Goal: Information Seeking & Learning: Learn about a topic

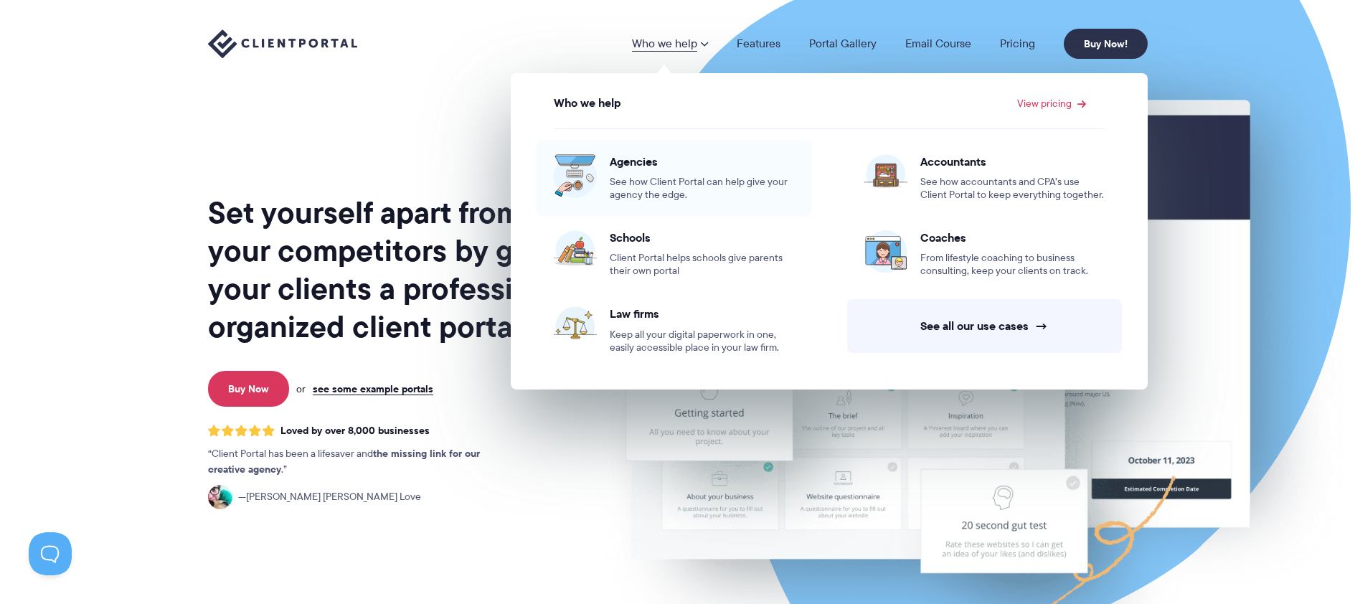
click at [641, 188] on span "See how Client Portal can help give your agency the edge." at bounding box center [702, 189] width 184 height 26
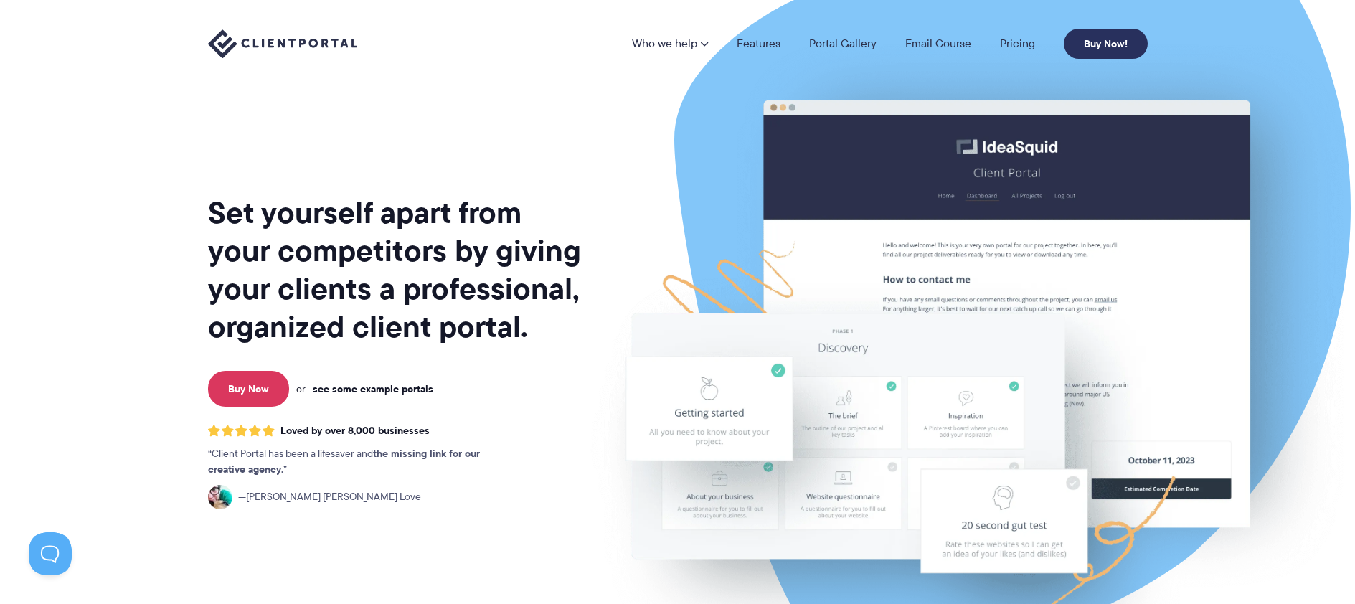
click at [1110, 50] on link "Buy Now!" at bounding box center [1106, 44] width 84 height 30
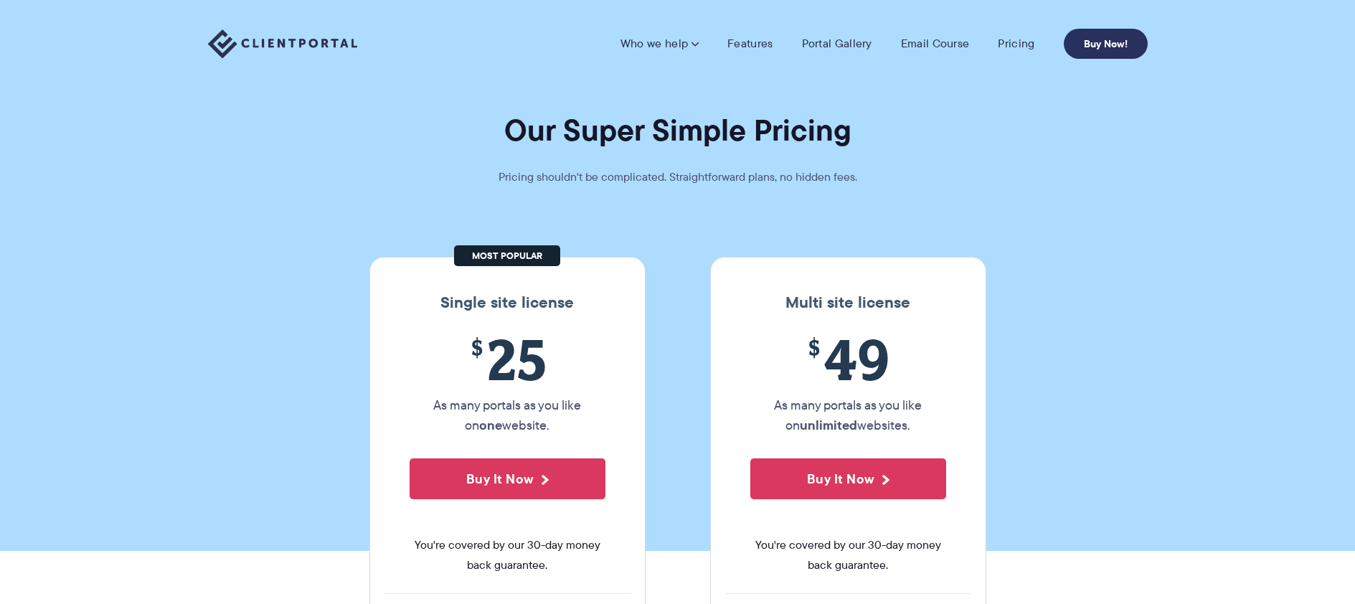
click at [1101, 47] on link "Buy Now!" at bounding box center [1106, 44] width 84 height 30
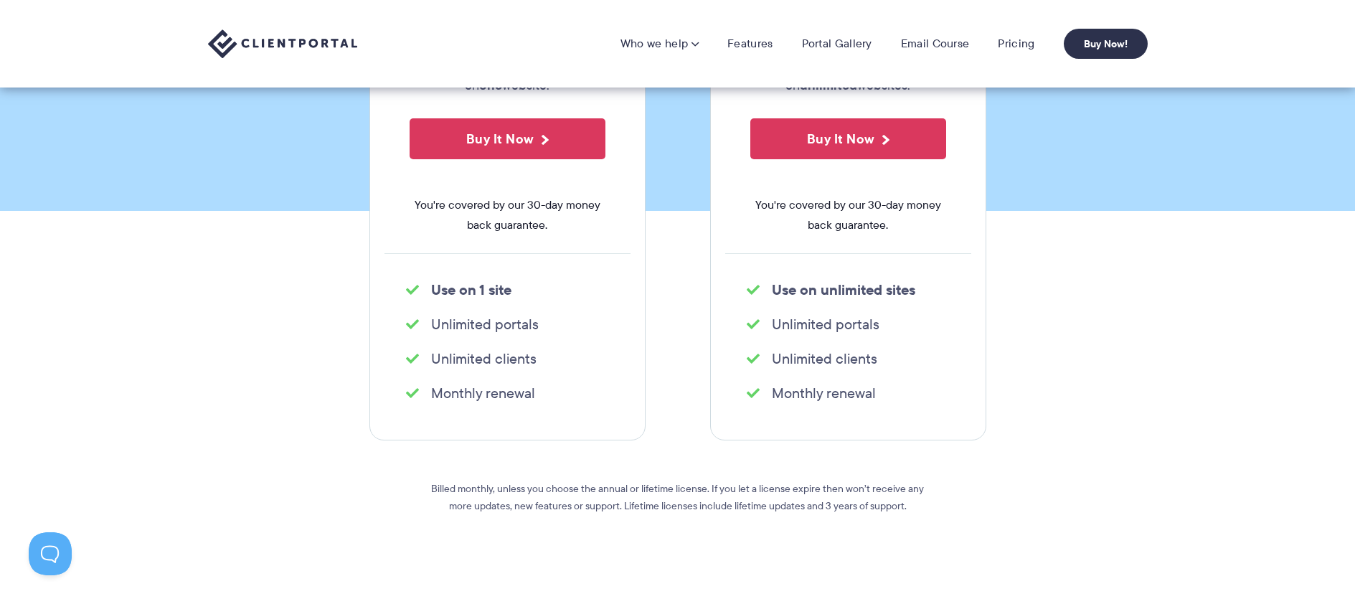
scroll to position [206, 0]
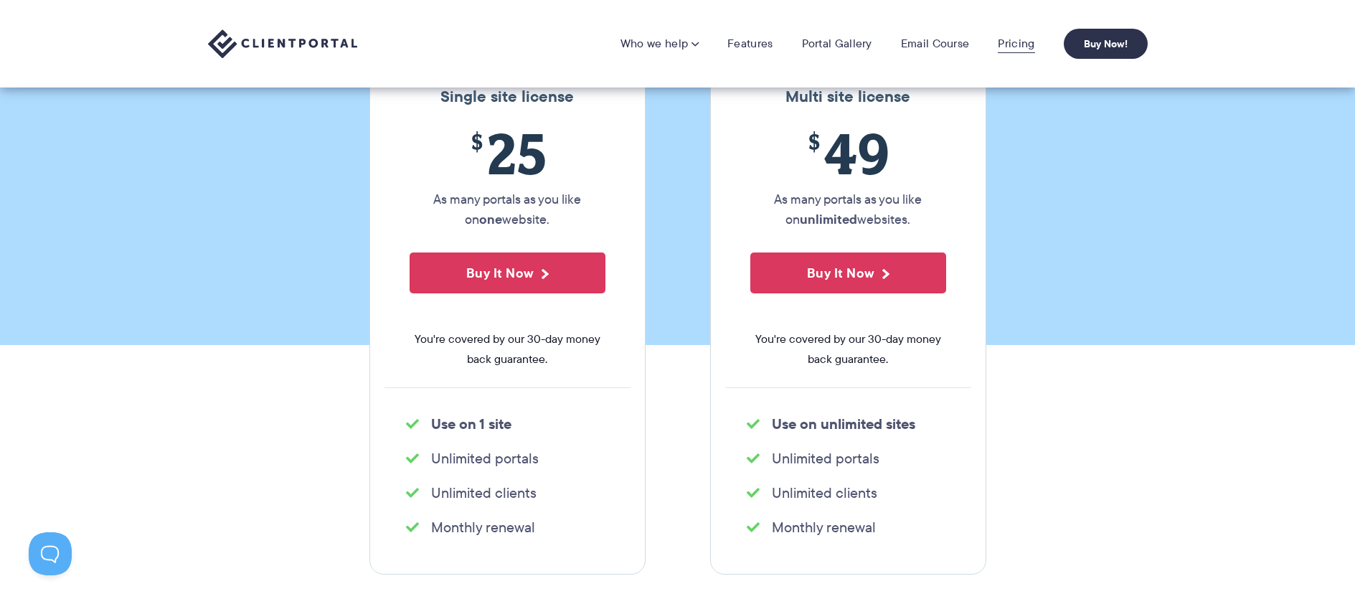
click at [1024, 43] on link "Pricing" at bounding box center [1016, 44] width 37 height 14
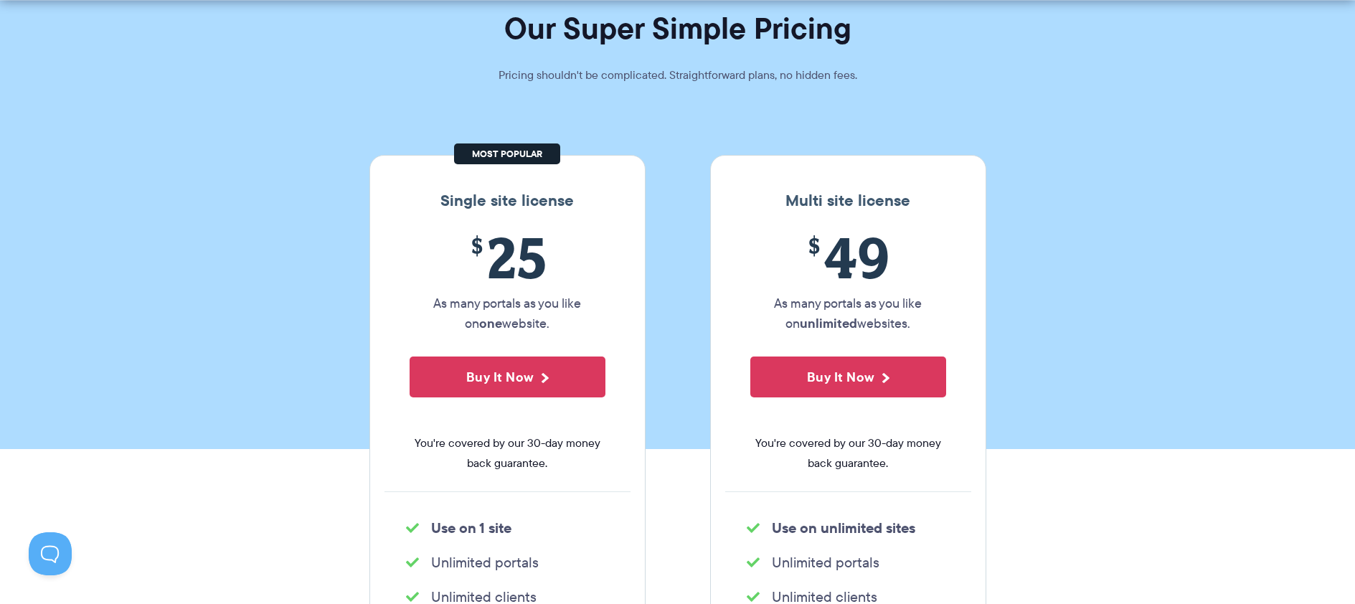
scroll to position [103, 0]
drag, startPoint x: 804, startPoint y: 268, endPoint x: 917, endPoint y: 326, distance: 127.4
click at [917, 326] on div "$ 49 As many portals as you like on unlimited websites. Buy It Now You're cover…" at bounding box center [848, 357] width 246 height 267
click at [917, 326] on p "As many portals as you like on unlimited websites." at bounding box center [849, 313] width 196 height 40
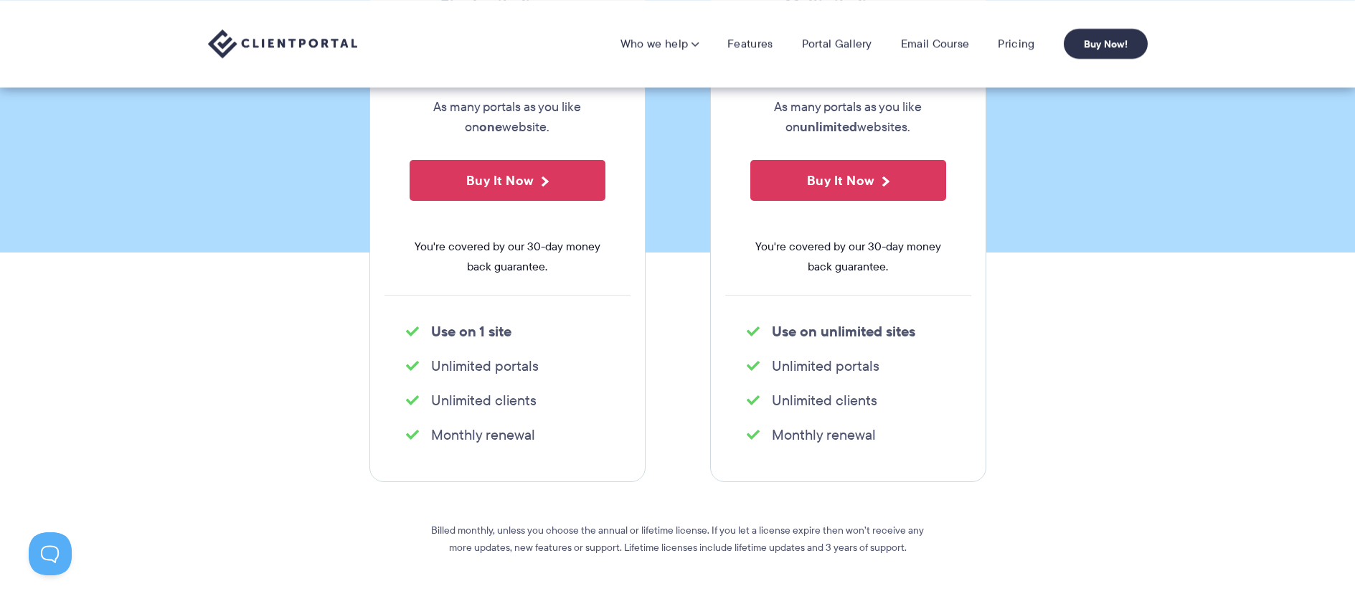
scroll to position [0, 0]
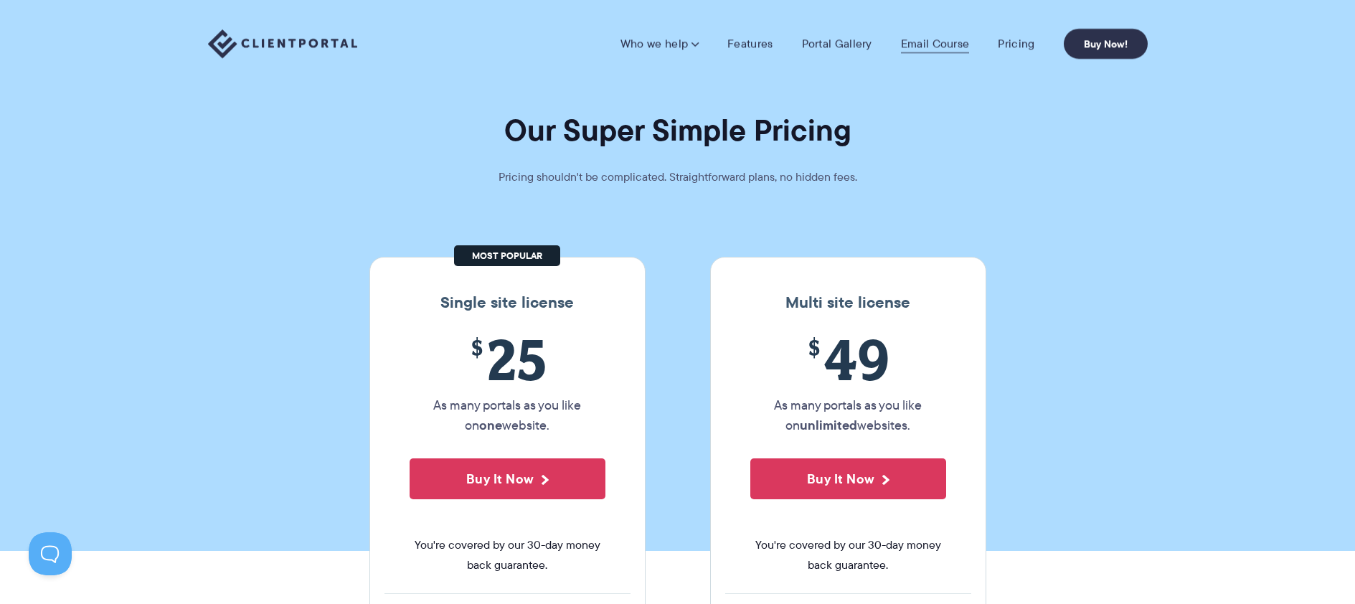
click at [913, 49] on link "Email Course" at bounding box center [935, 44] width 69 height 14
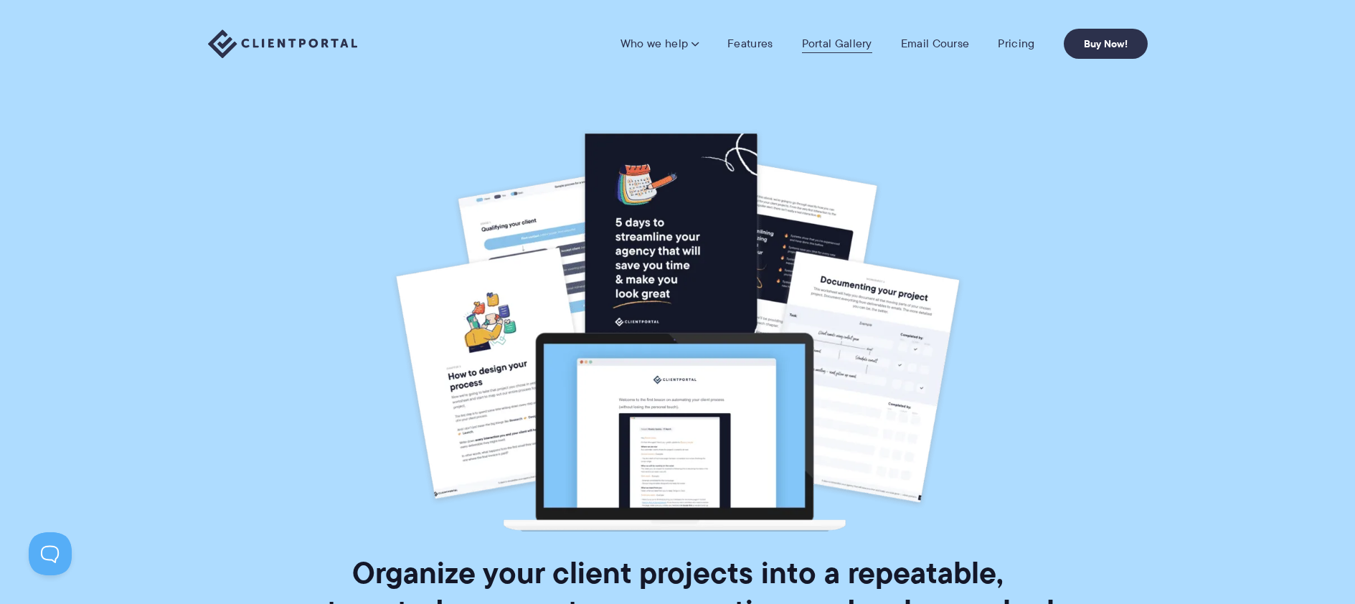
click at [854, 46] on link "Portal Gallery" at bounding box center [837, 44] width 70 height 14
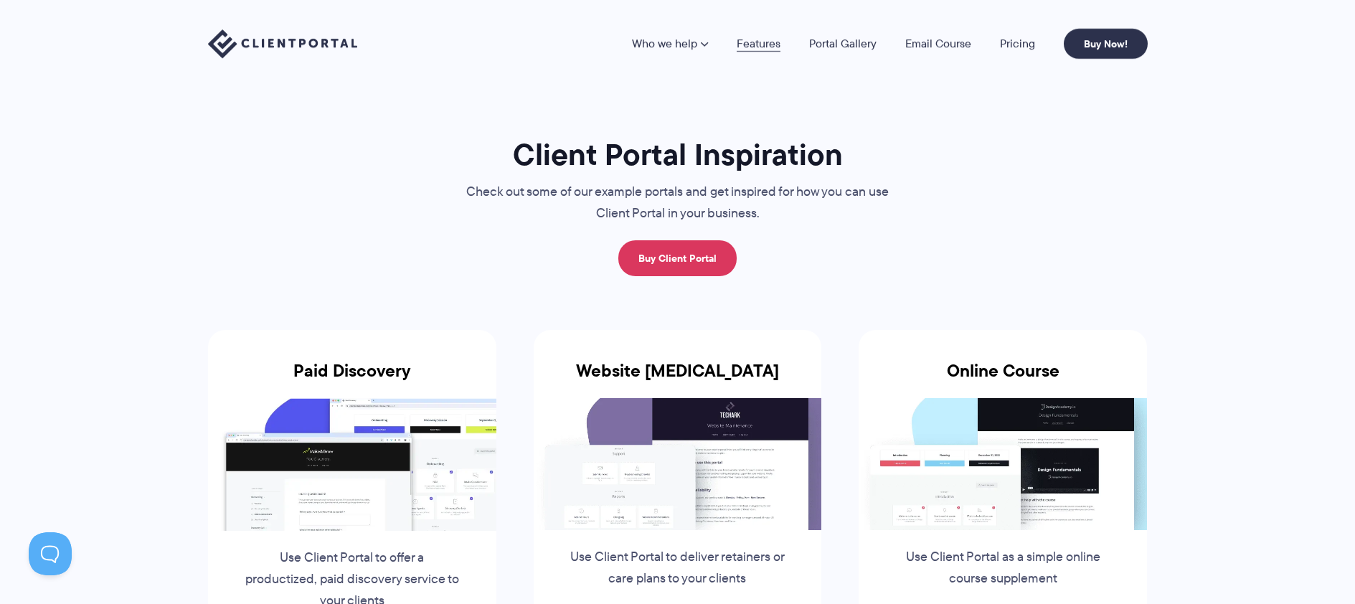
click at [759, 47] on link "Features" at bounding box center [759, 43] width 44 height 11
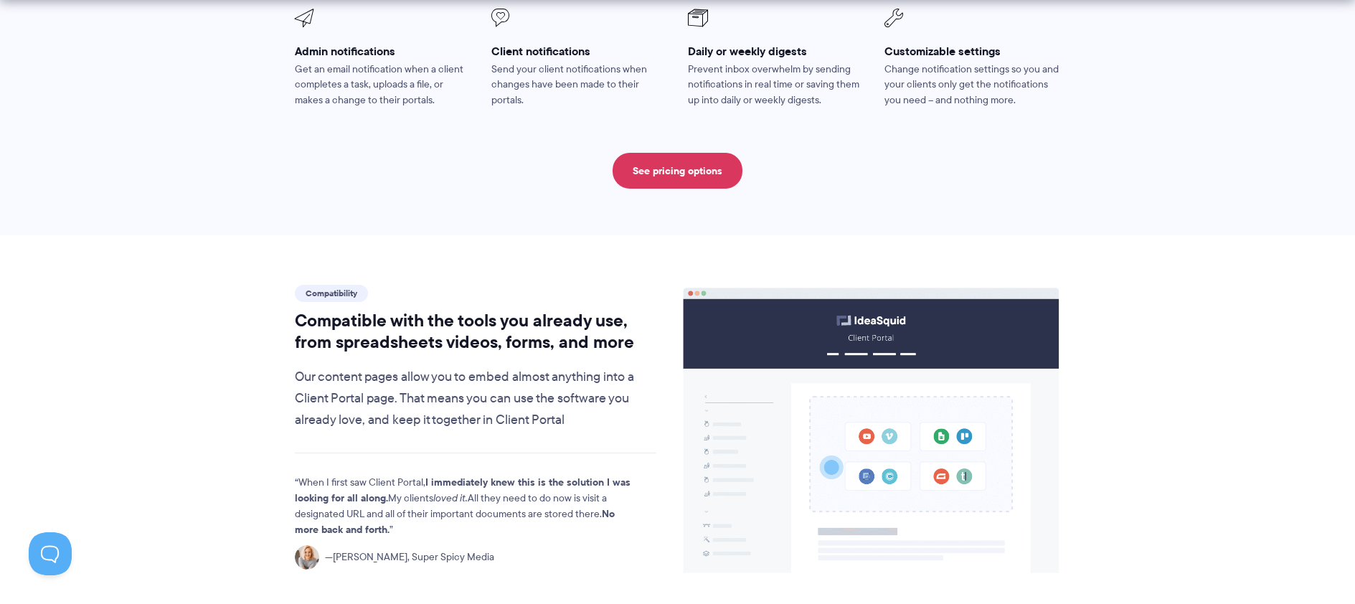
scroll to position [1431, 0]
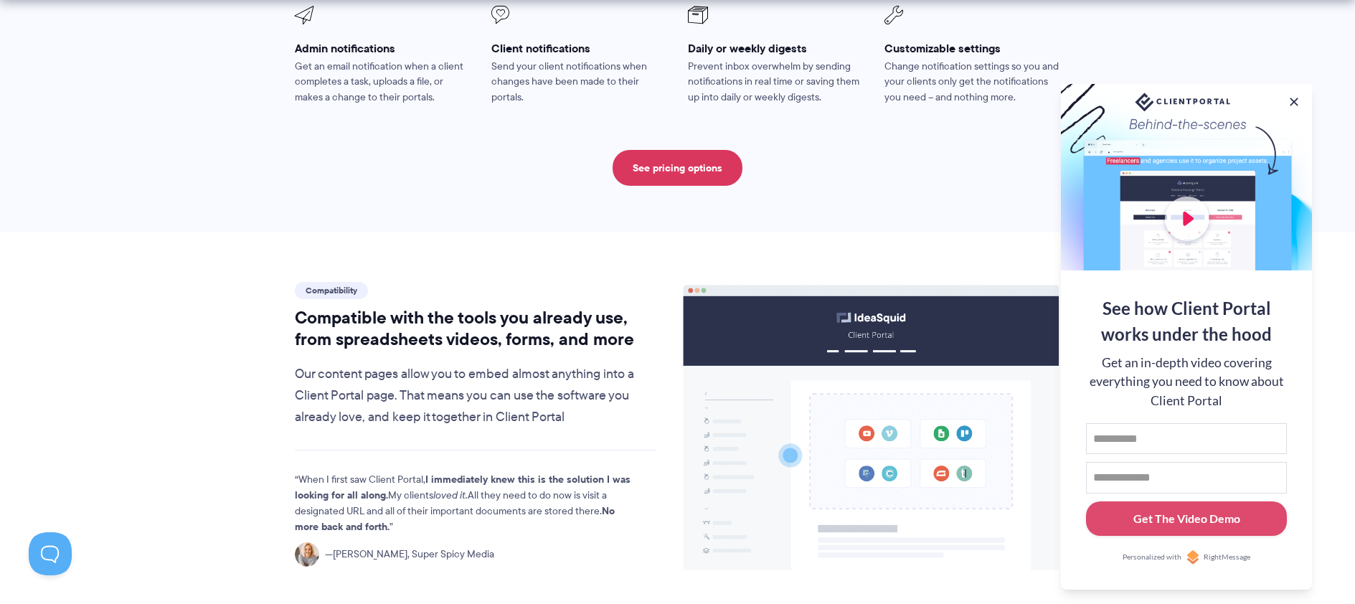
click at [1192, 219] on div at bounding box center [1186, 177] width 251 height 187
click at [1173, 225] on div at bounding box center [1186, 177] width 251 height 187
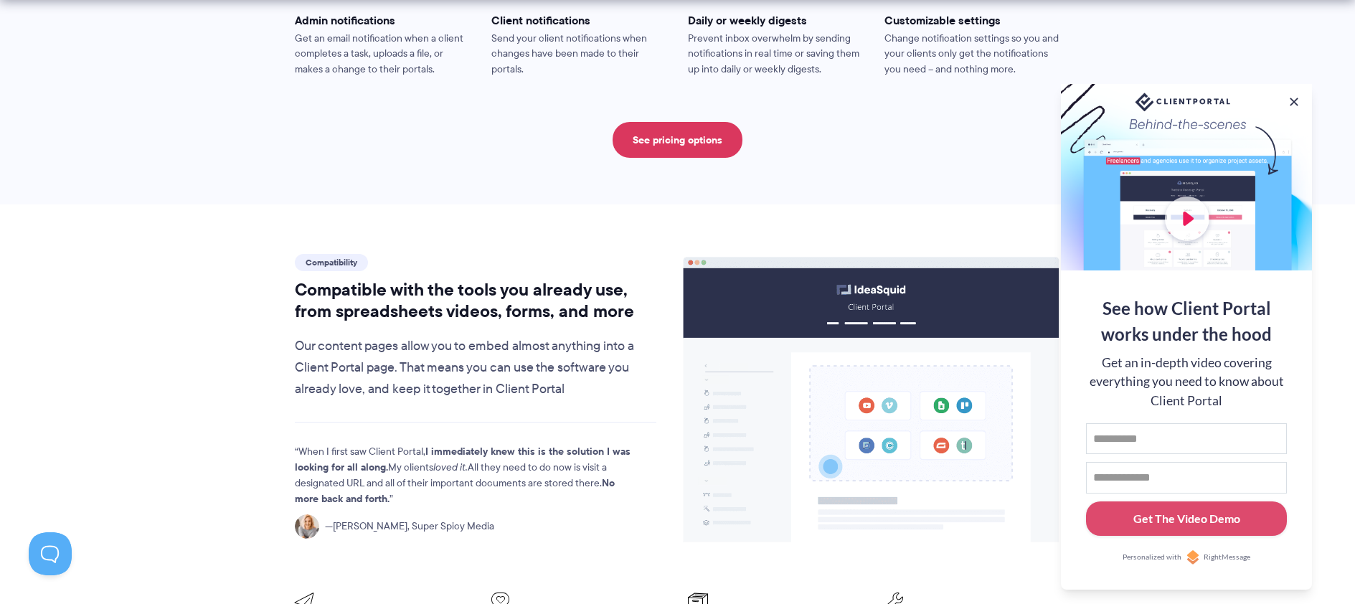
scroll to position [1462, 0]
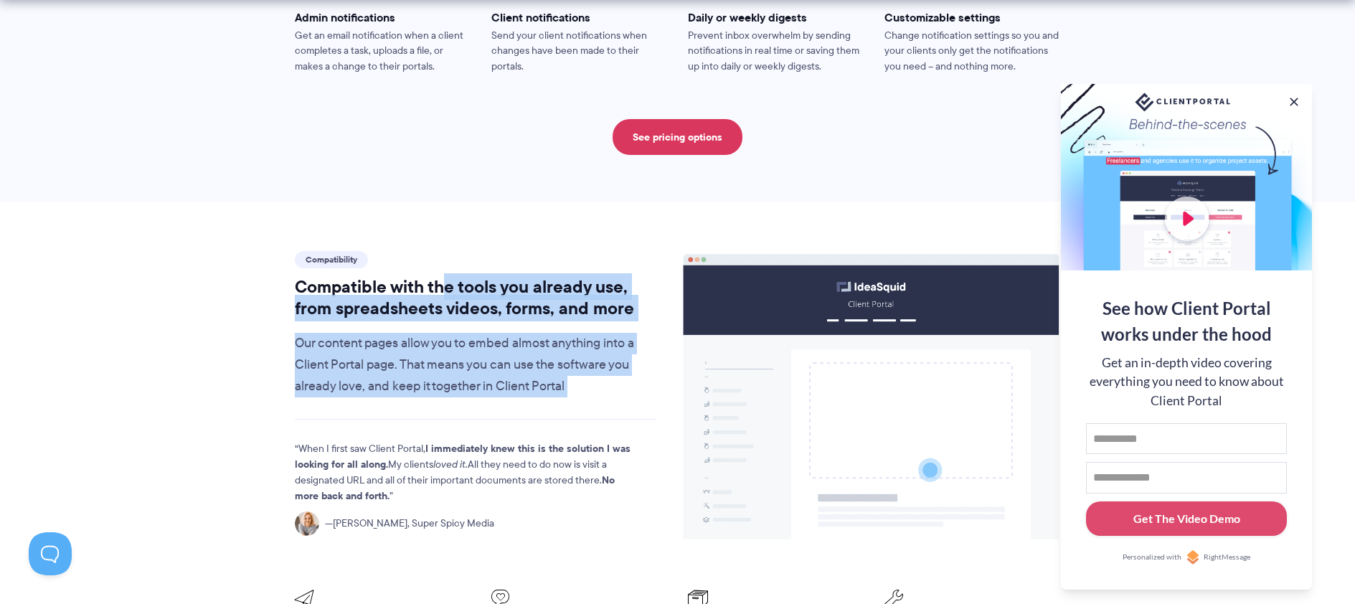
drag, startPoint x: 440, startPoint y: 253, endPoint x: 522, endPoint y: 375, distance: 147.9
click at [523, 378] on div "Compatibility Compatible with the tools you already use, from spreadsheets vide…" at bounding box center [476, 399] width 388 height 303
click at [522, 374] on div "Compatibility Compatible with the tools you already use, from spreadsheets vide…" at bounding box center [476, 399] width 388 height 303
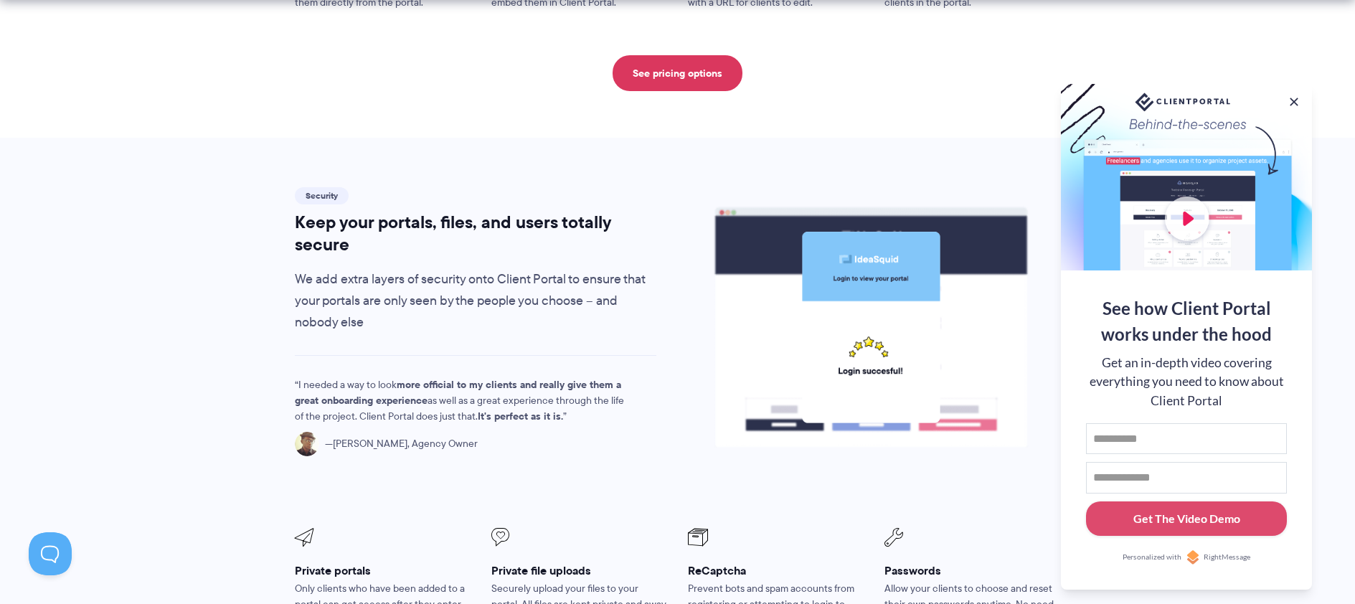
scroll to position [2368, 0]
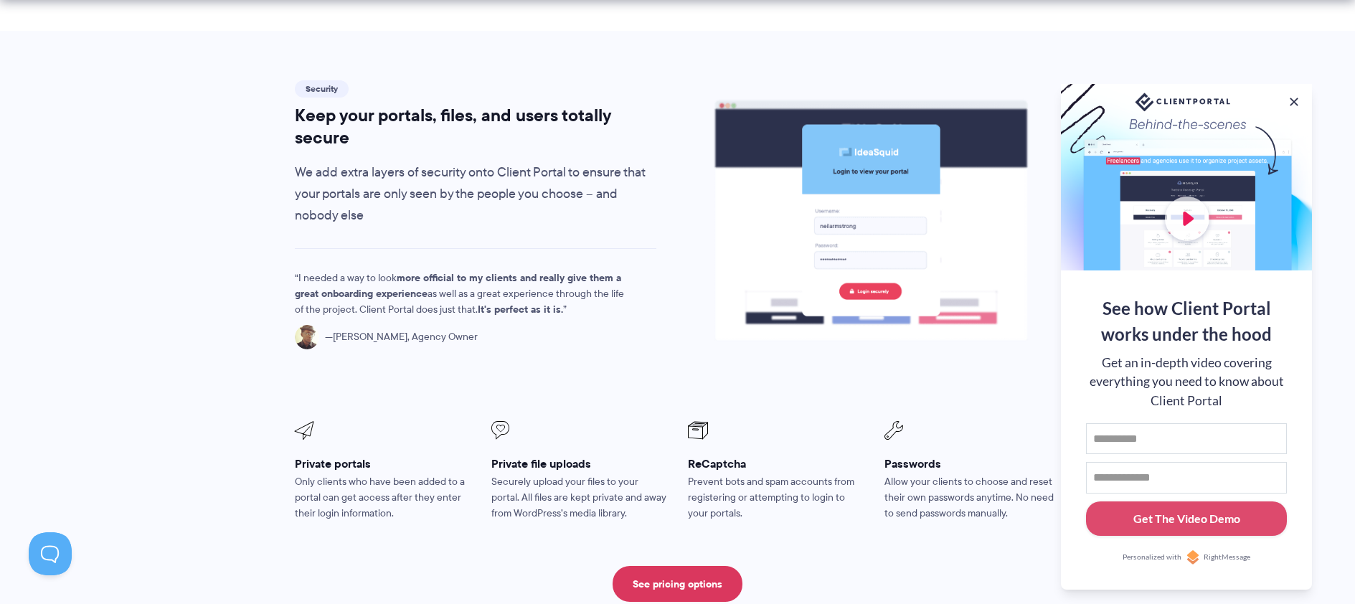
drag, startPoint x: 370, startPoint y: 136, endPoint x: 423, endPoint y: 184, distance: 72.6
click at [423, 183] on p "We add extra layers of security onto Client Portal to ensure that your portals …" at bounding box center [476, 194] width 362 height 65
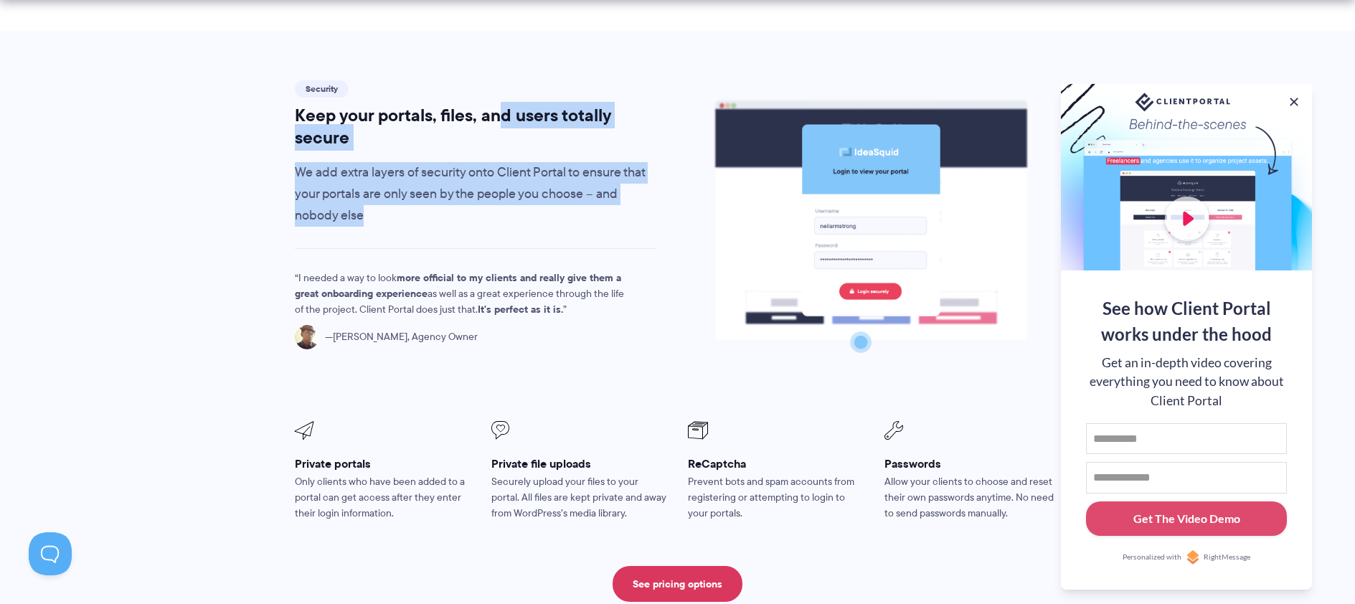
drag, startPoint x: 424, startPoint y: 184, endPoint x: 512, endPoint y: 80, distance: 136.4
click at [502, 85] on div "Security Keep your portals, files, and users totally secure We add extra layers…" at bounding box center [476, 151] width 362 height 149
click at [513, 105] on h2 "Keep your portals, files, and users totally secure" at bounding box center [476, 126] width 362 height 43
